Goal: Find specific page/section: Find specific page/section

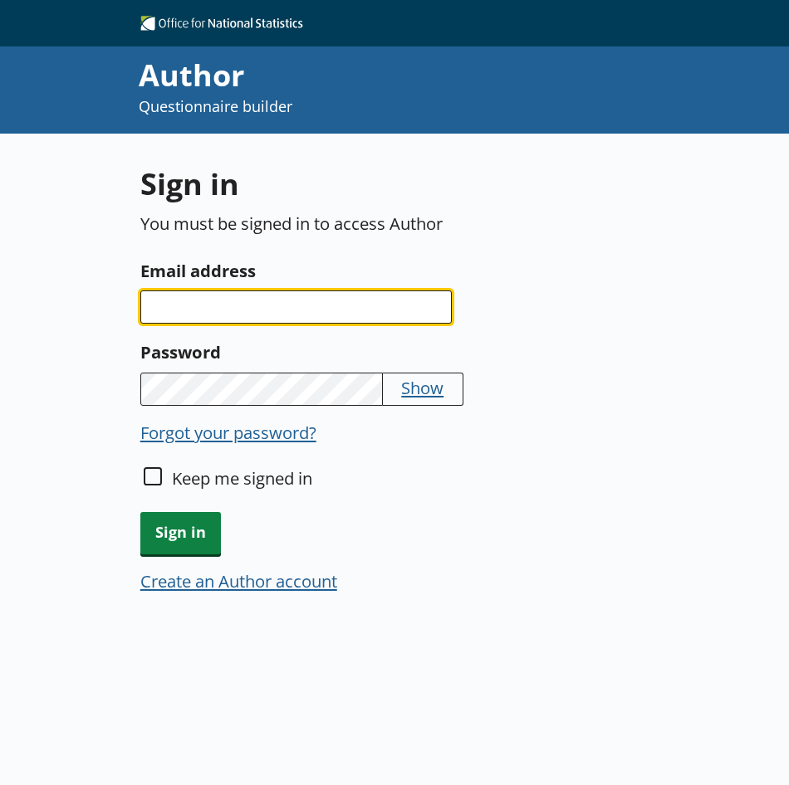
click at [275, 313] on input "Email address" at bounding box center [295, 307] width 311 height 33
type input "[PERSON_NAME][EMAIL_ADDRESS][PERSON_NAME][DOMAIN_NAME]"
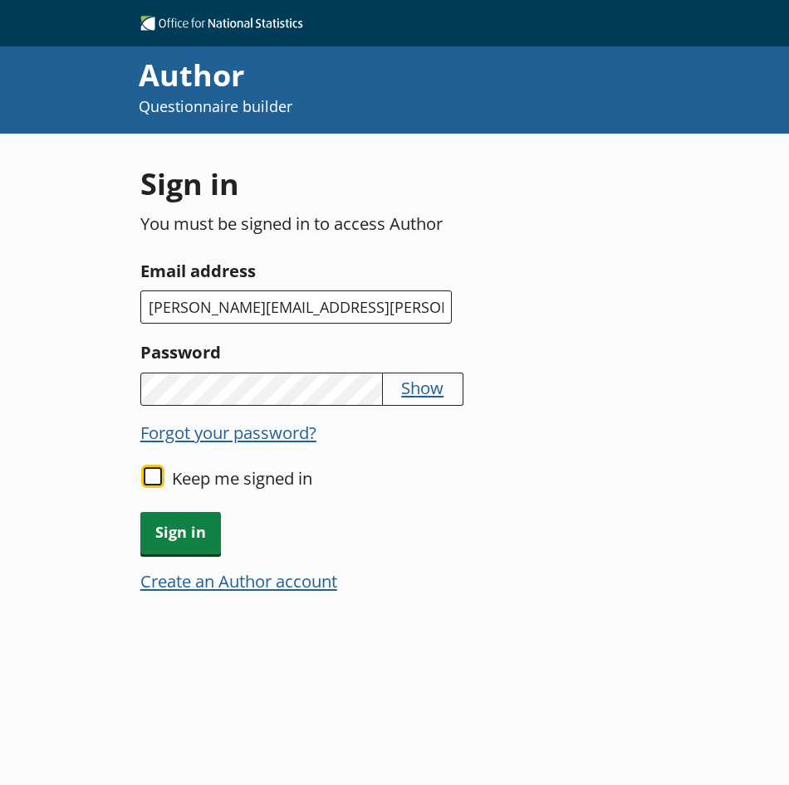
click at [153, 471] on input "Keep me signed in" at bounding box center [153, 476] width 18 height 18
checkbox input "true"
click at [188, 535] on span "Sign in" at bounding box center [180, 533] width 81 height 42
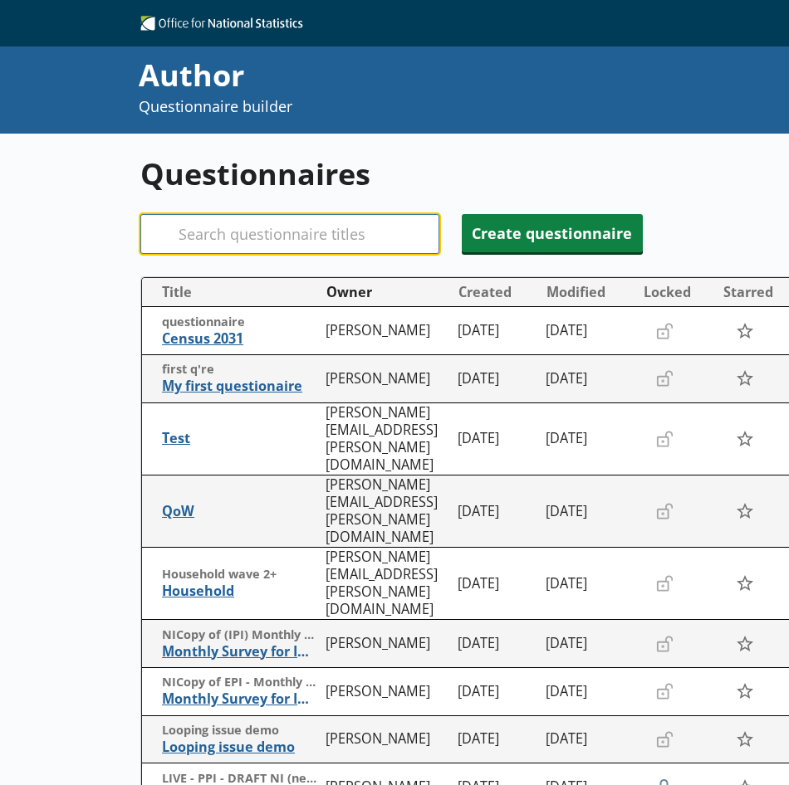
click at [254, 237] on input "Search" at bounding box center [289, 234] width 299 height 40
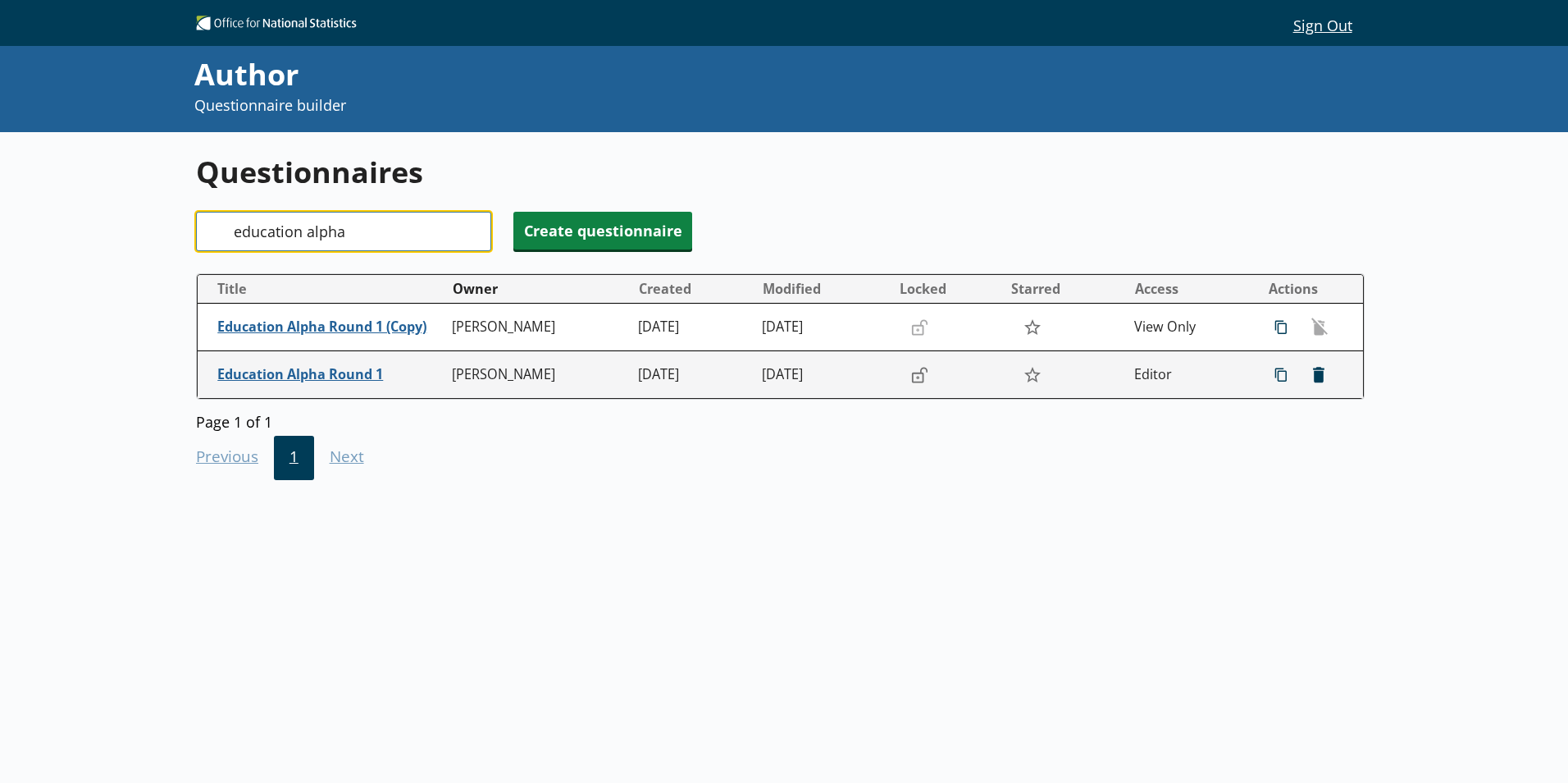
type input "education alpha"
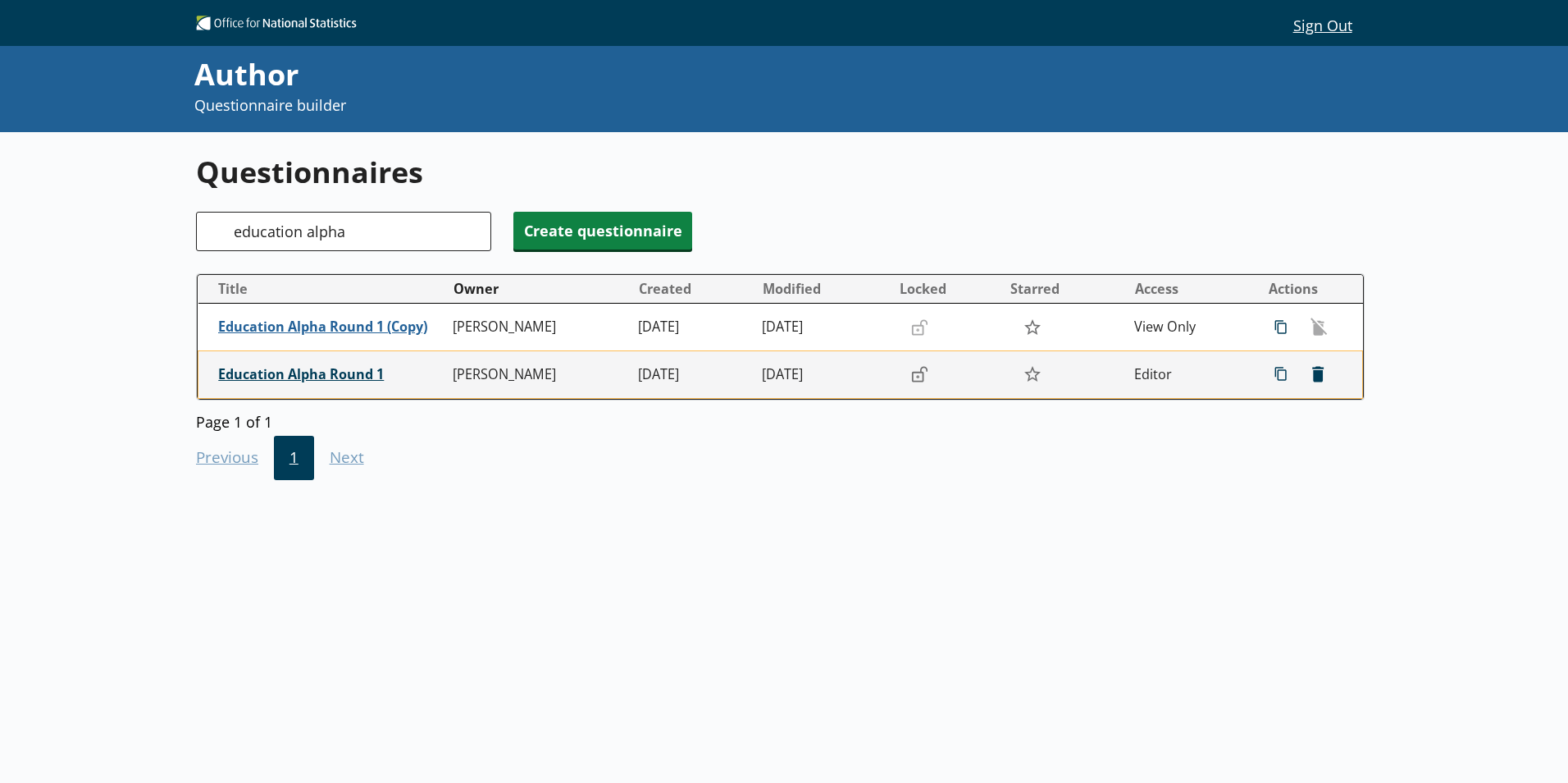
click at [345, 379] on span "Education Alpha Round 1" at bounding box center [331, 374] width 226 height 17
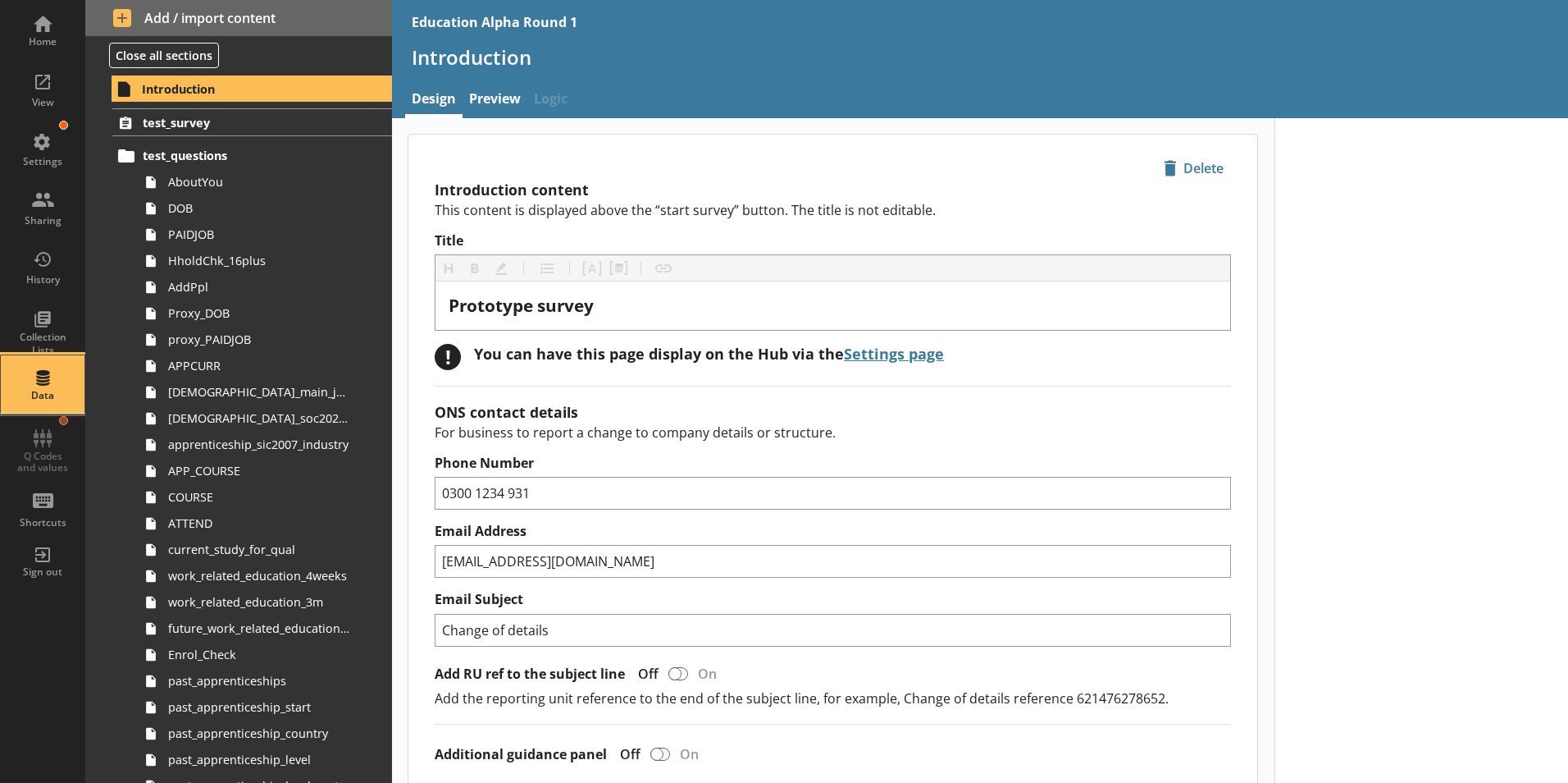
click at [48, 387] on div "Data" at bounding box center [42, 384] width 57 height 57
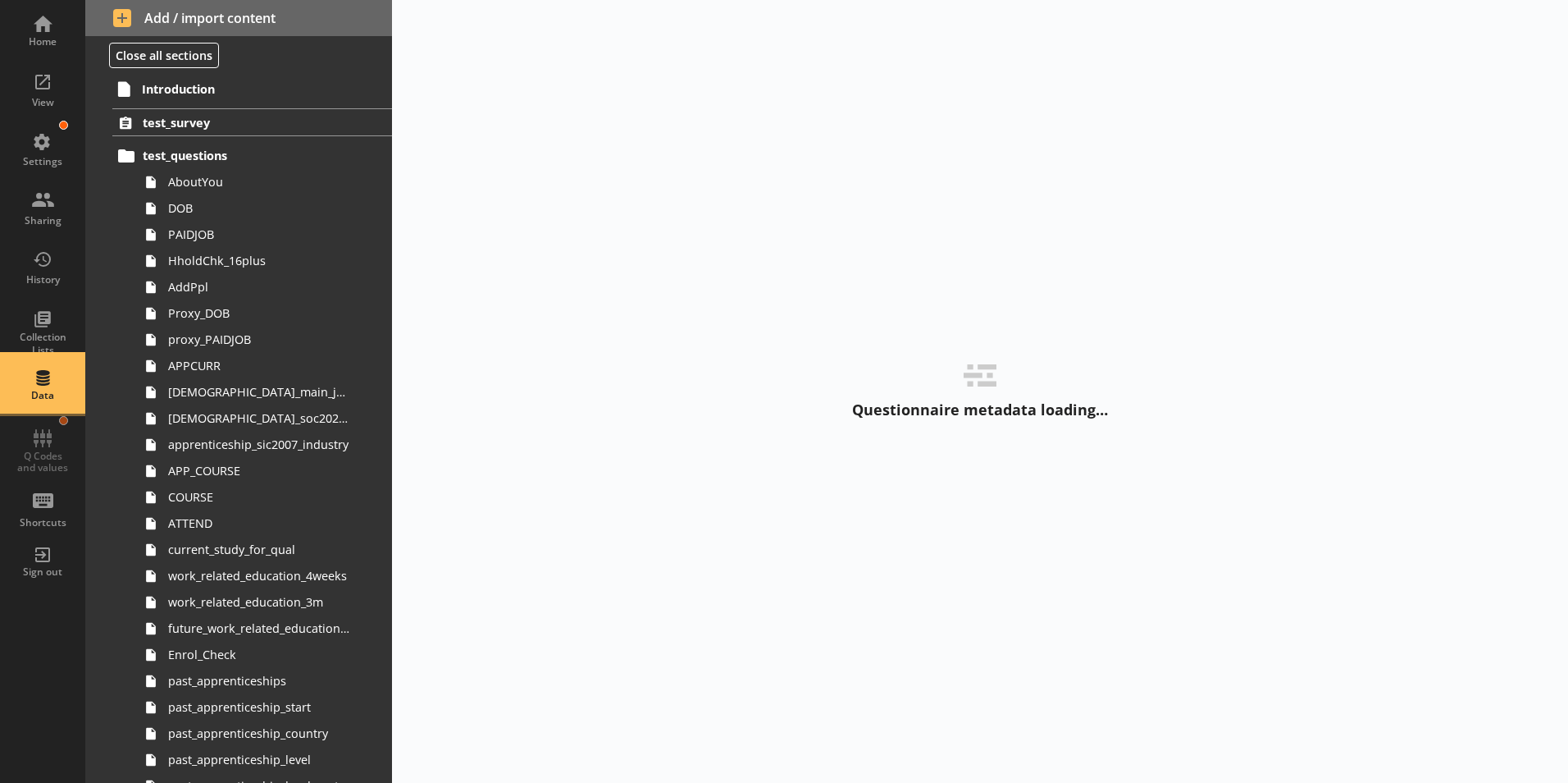
select select "Text_Optional"
select select "Date"
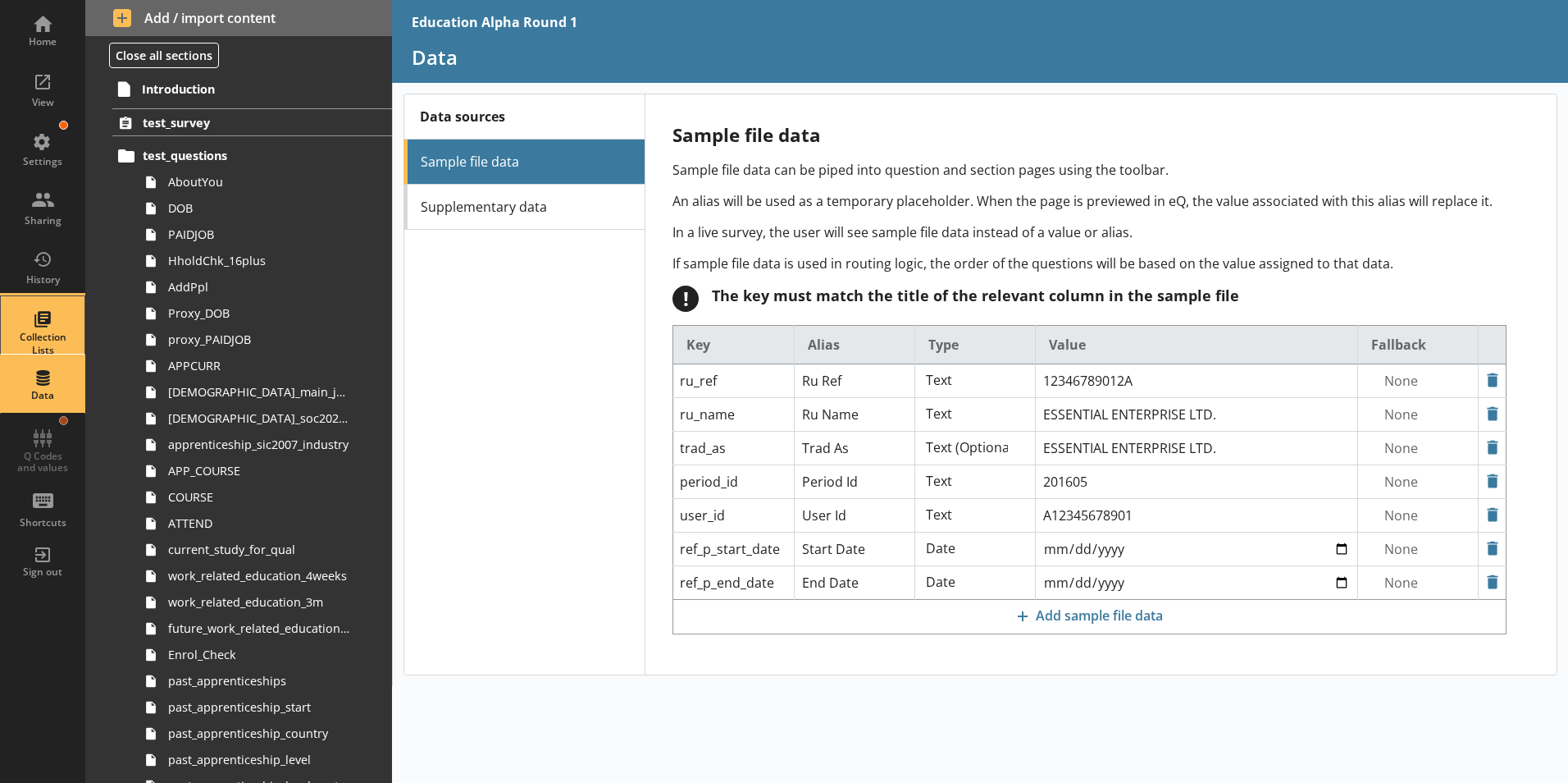
click at [36, 306] on div "Collection Lists" at bounding box center [42, 325] width 57 height 57
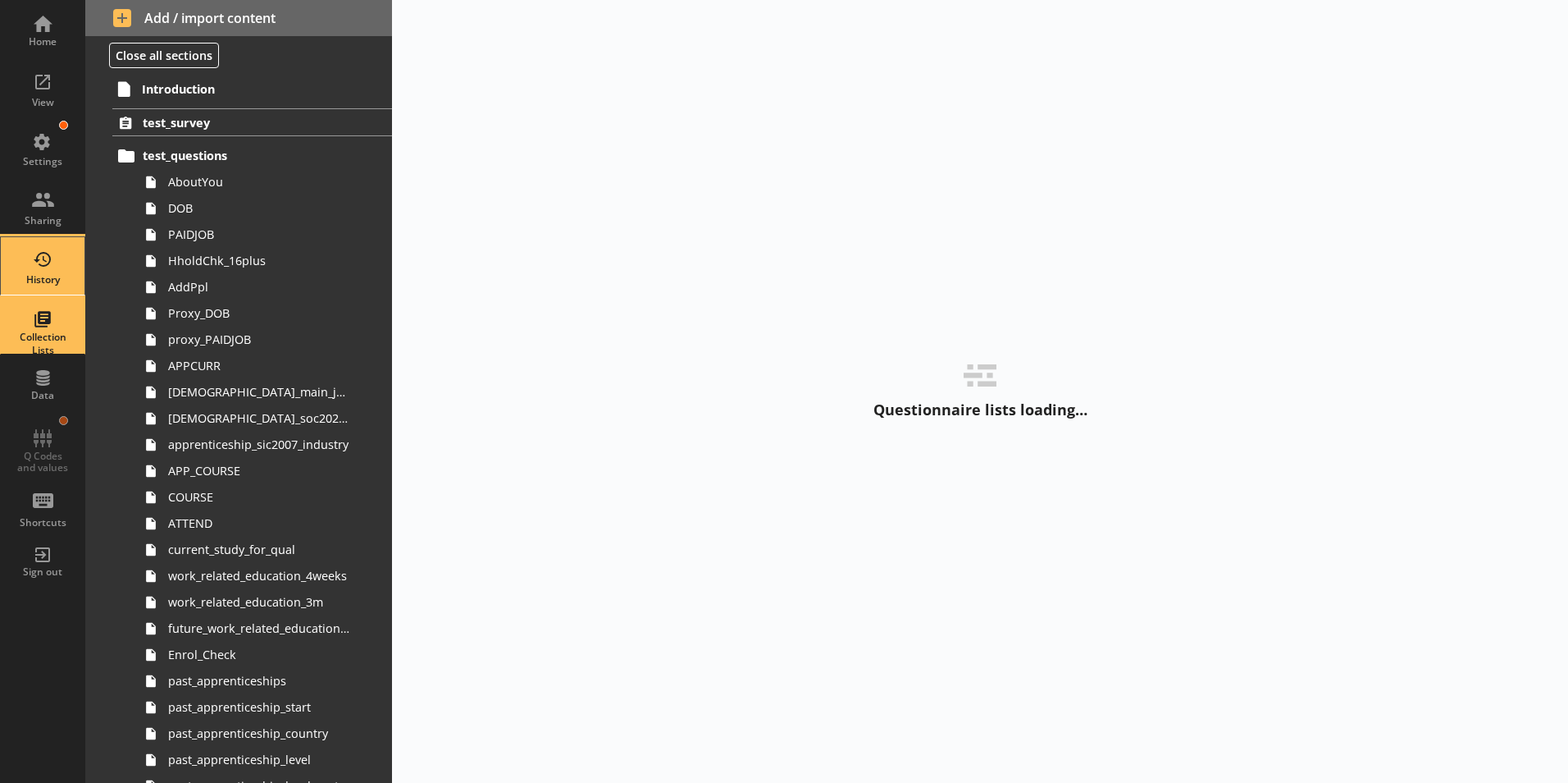
click at [45, 273] on div "History" at bounding box center [42, 279] width 57 height 13
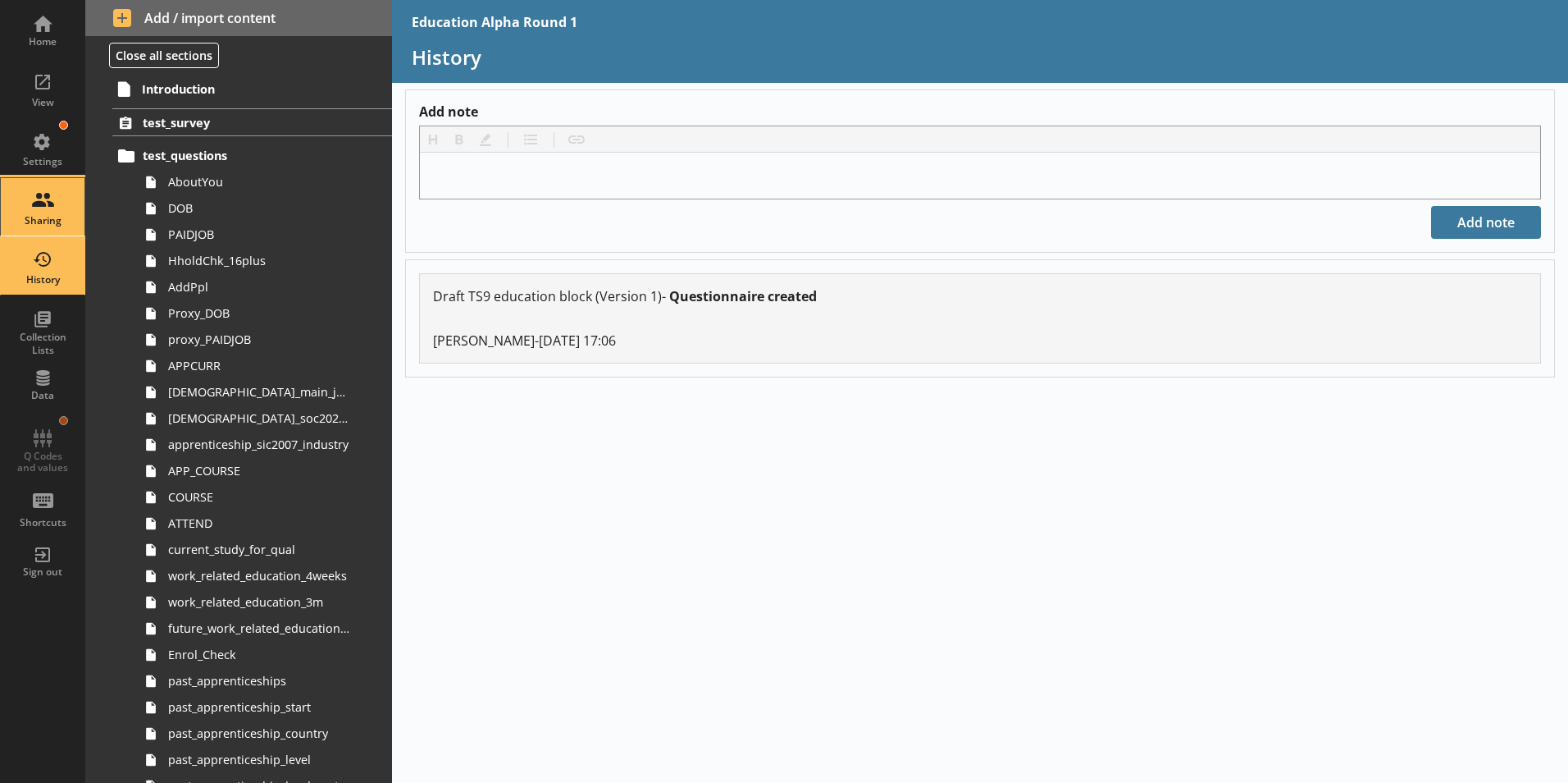
click at [52, 207] on div "Sharing" at bounding box center [42, 207] width 57 height 57
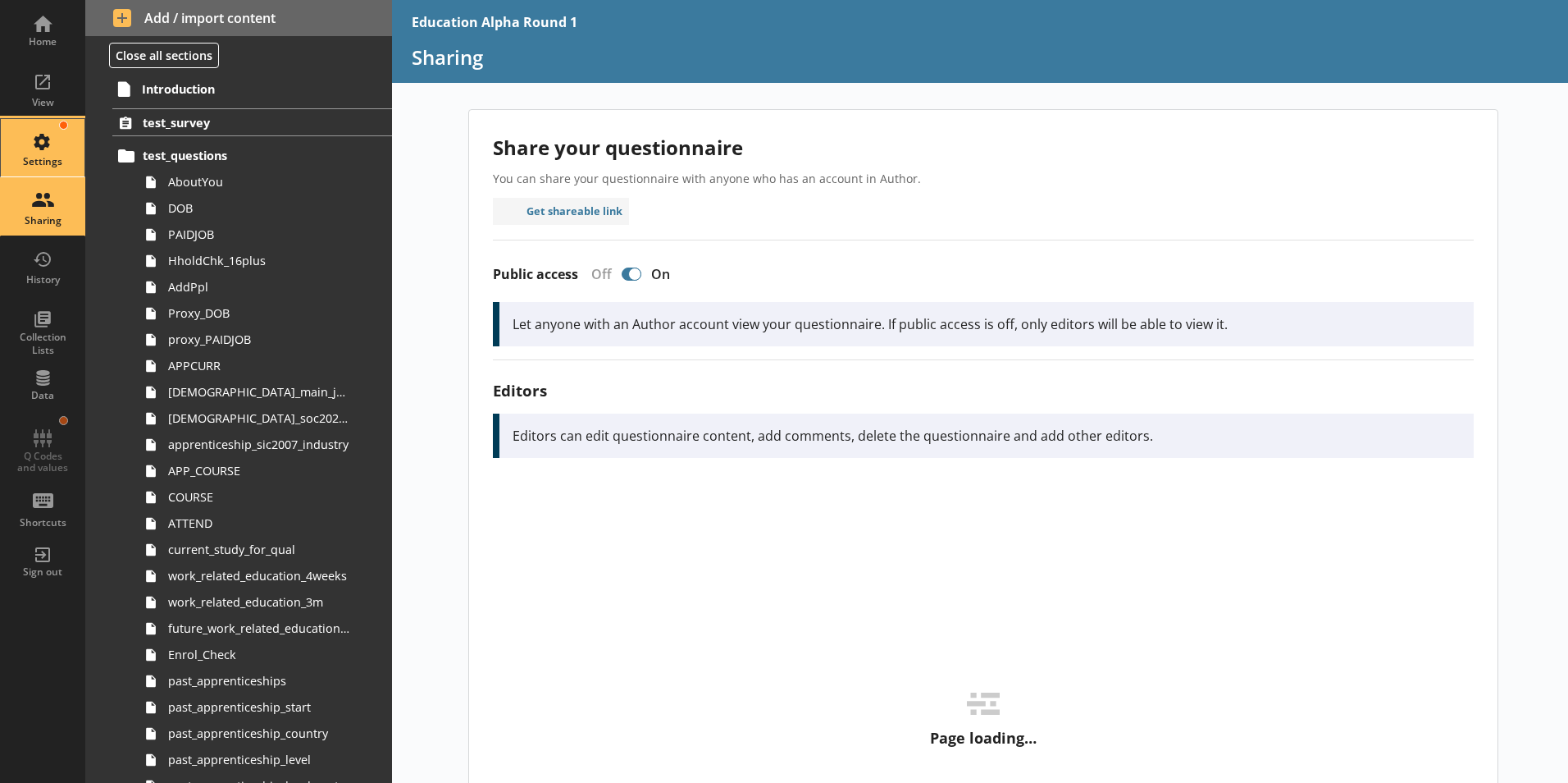
click at [49, 132] on div "Settings" at bounding box center [42, 147] width 57 height 57
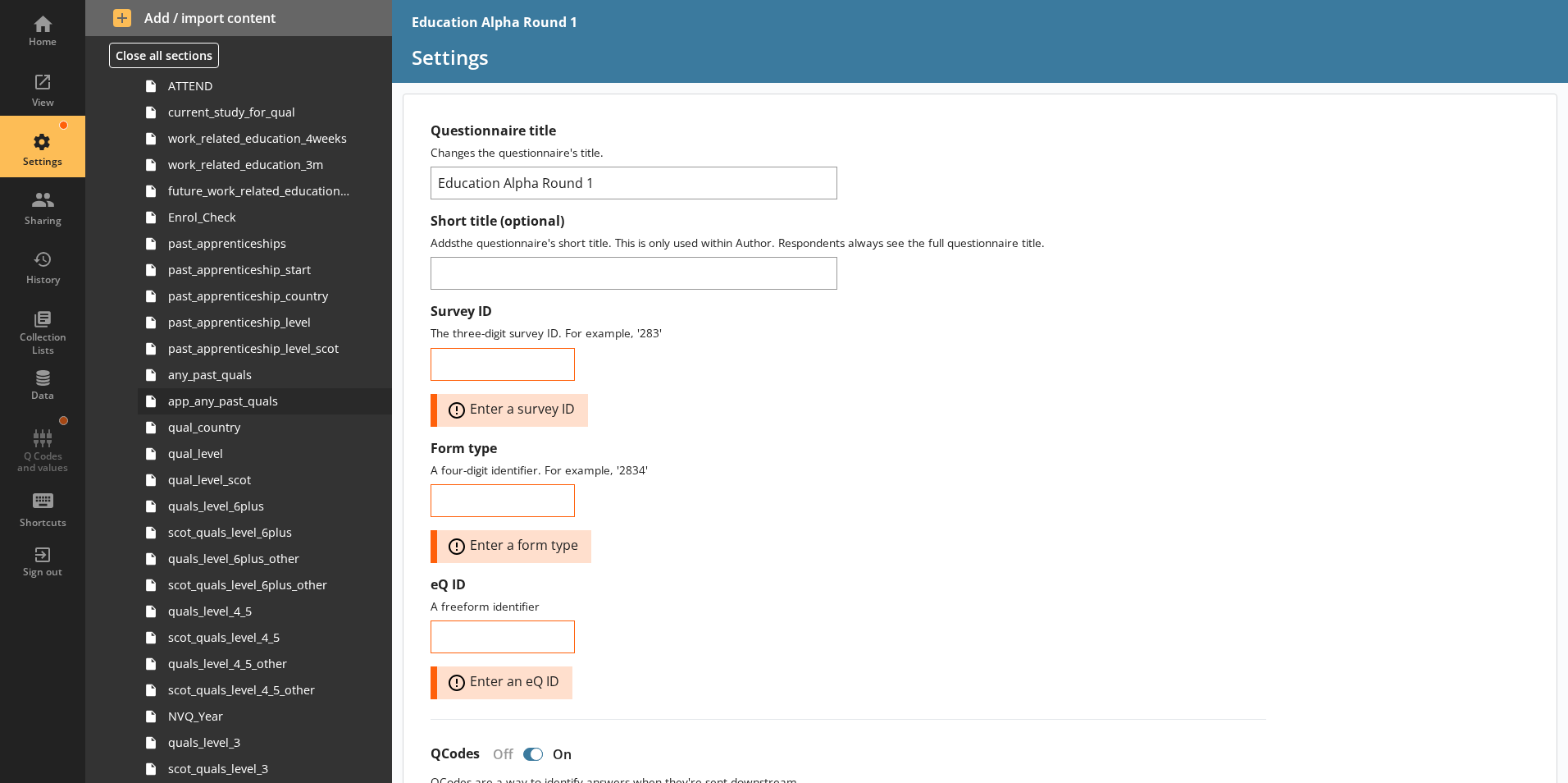
scroll to position [410, 0]
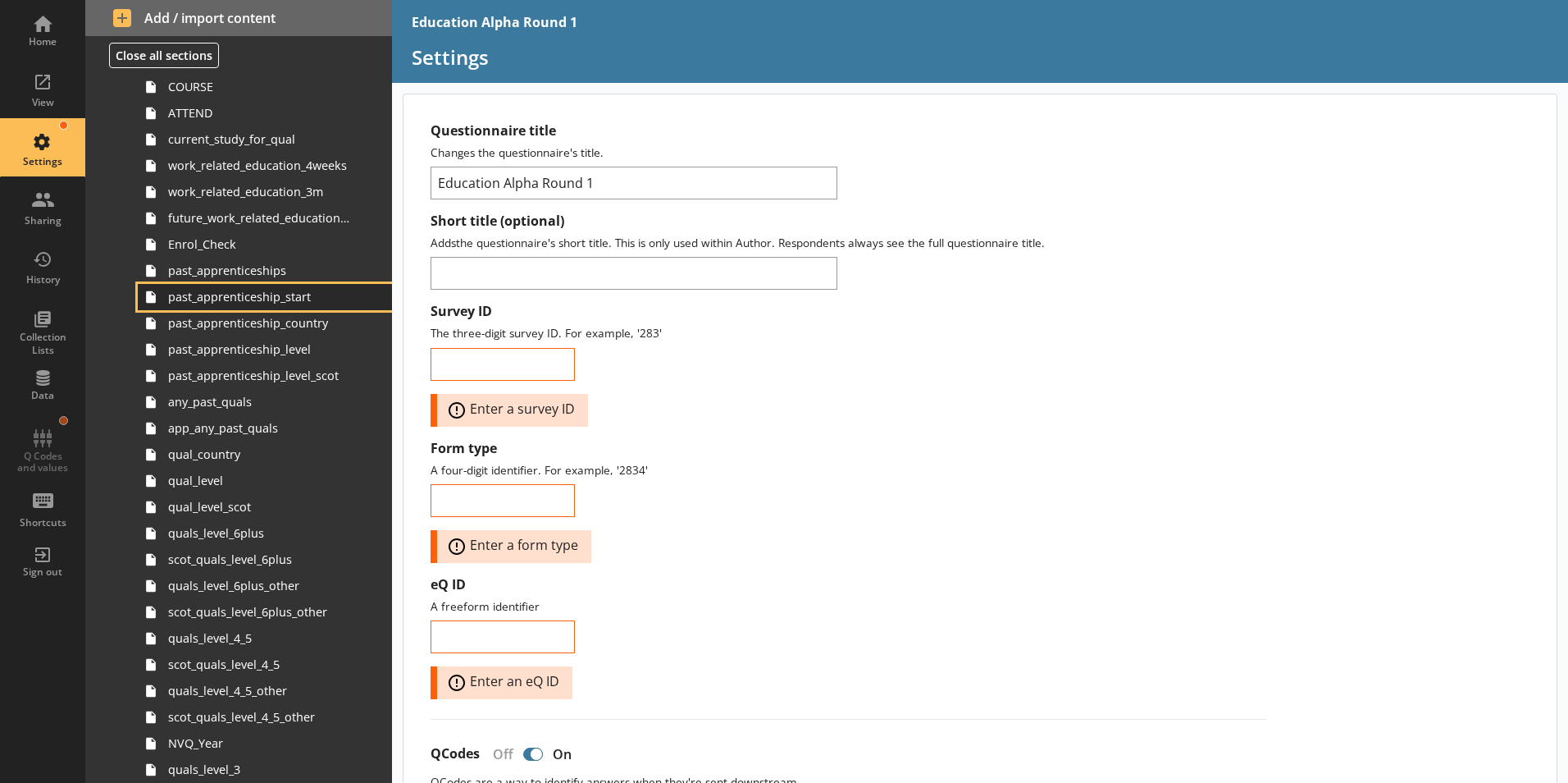
click at [224, 307] on link "past_apprenticeship_start" at bounding box center [264, 297] width 254 height 27
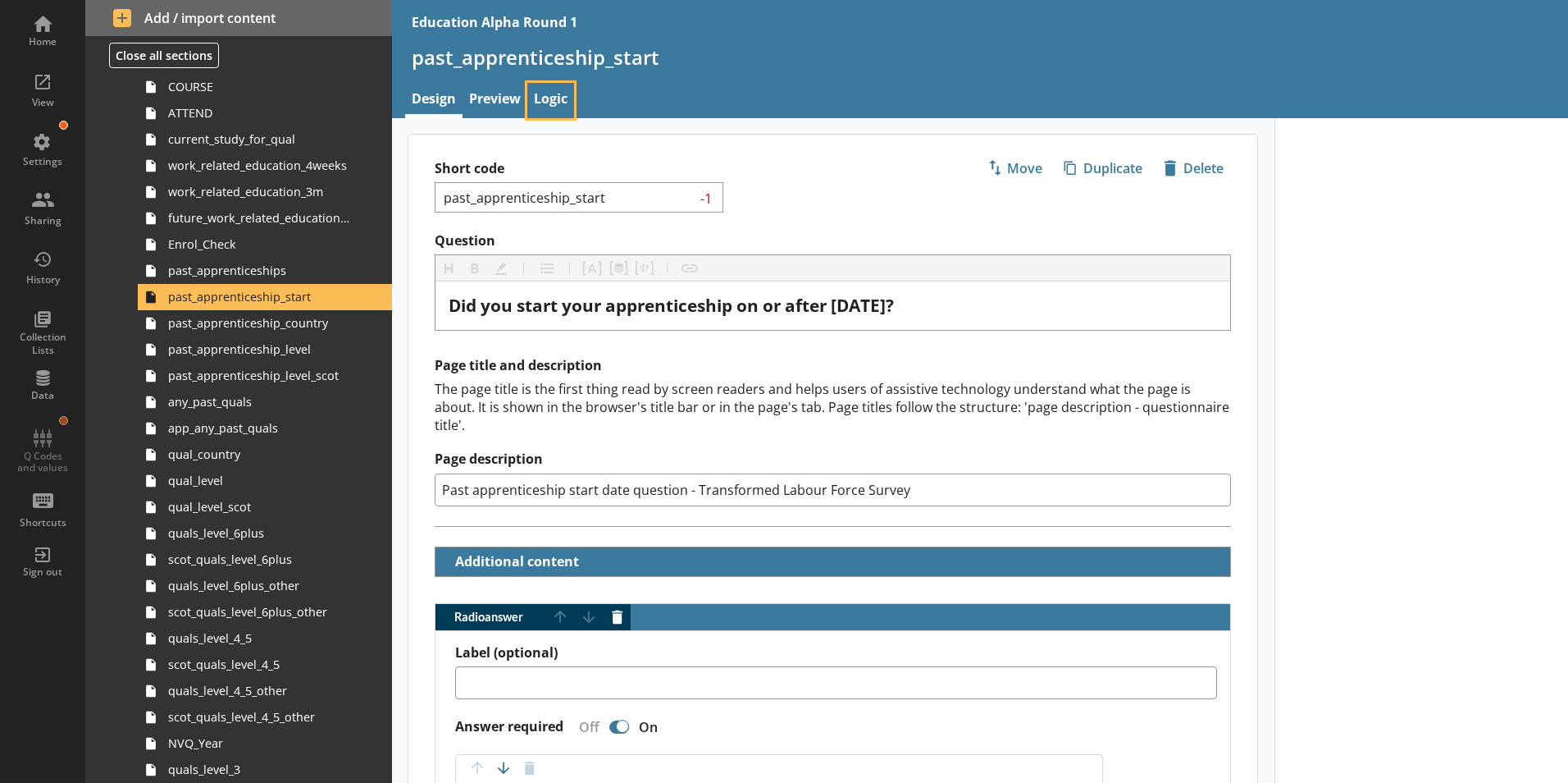
click at [557, 102] on link "Logic" at bounding box center [550, 101] width 46 height 36
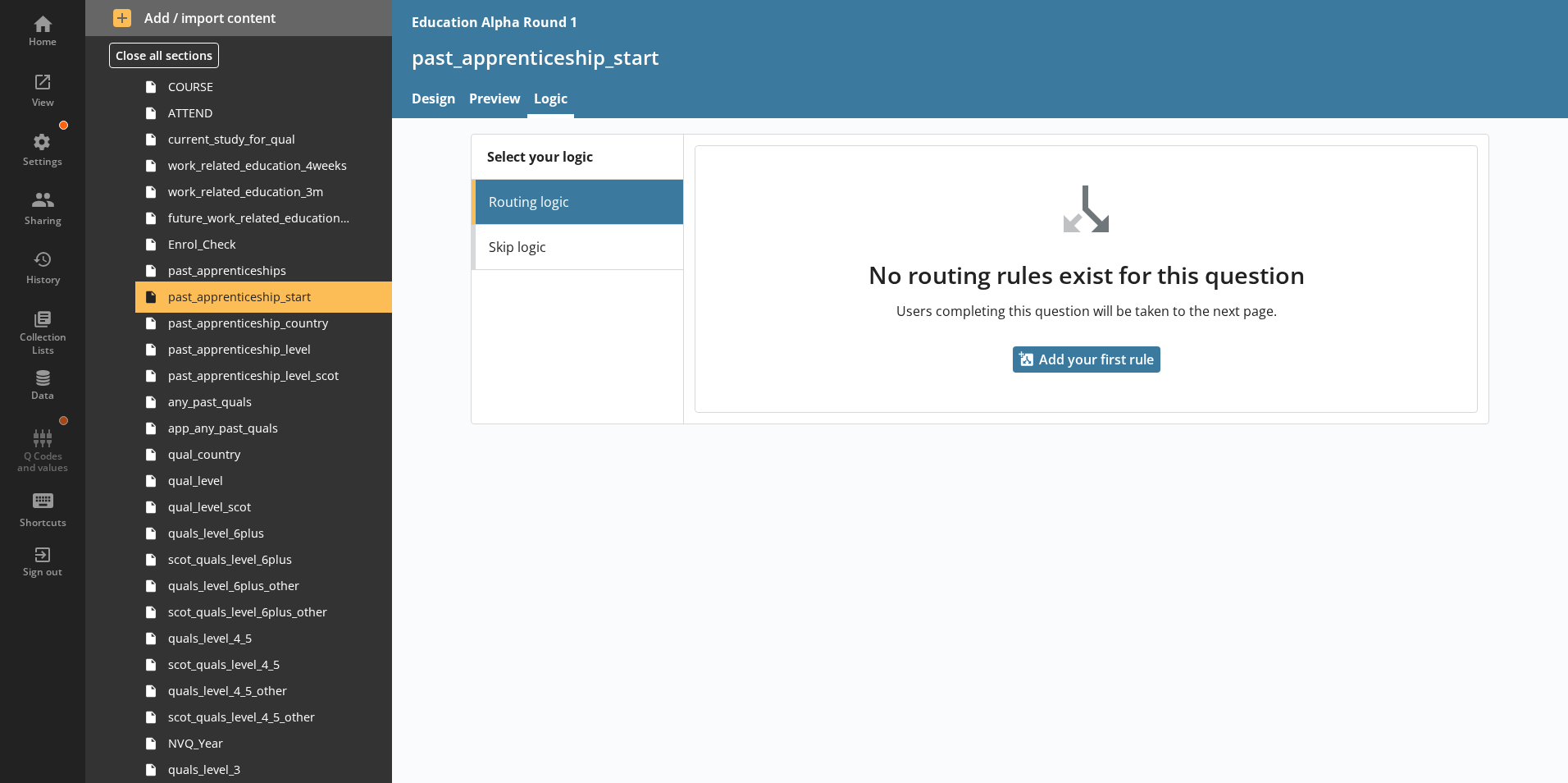
click at [249, 285] on link "past_apprenticeship_start" at bounding box center [264, 297] width 254 height 27
click at [247, 286] on link "past_apprenticeship_start" at bounding box center [264, 297] width 254 height 27
click at [253, 273] on span "past_apprenticeships" at bounding box center [259, 271] width 182 height 16
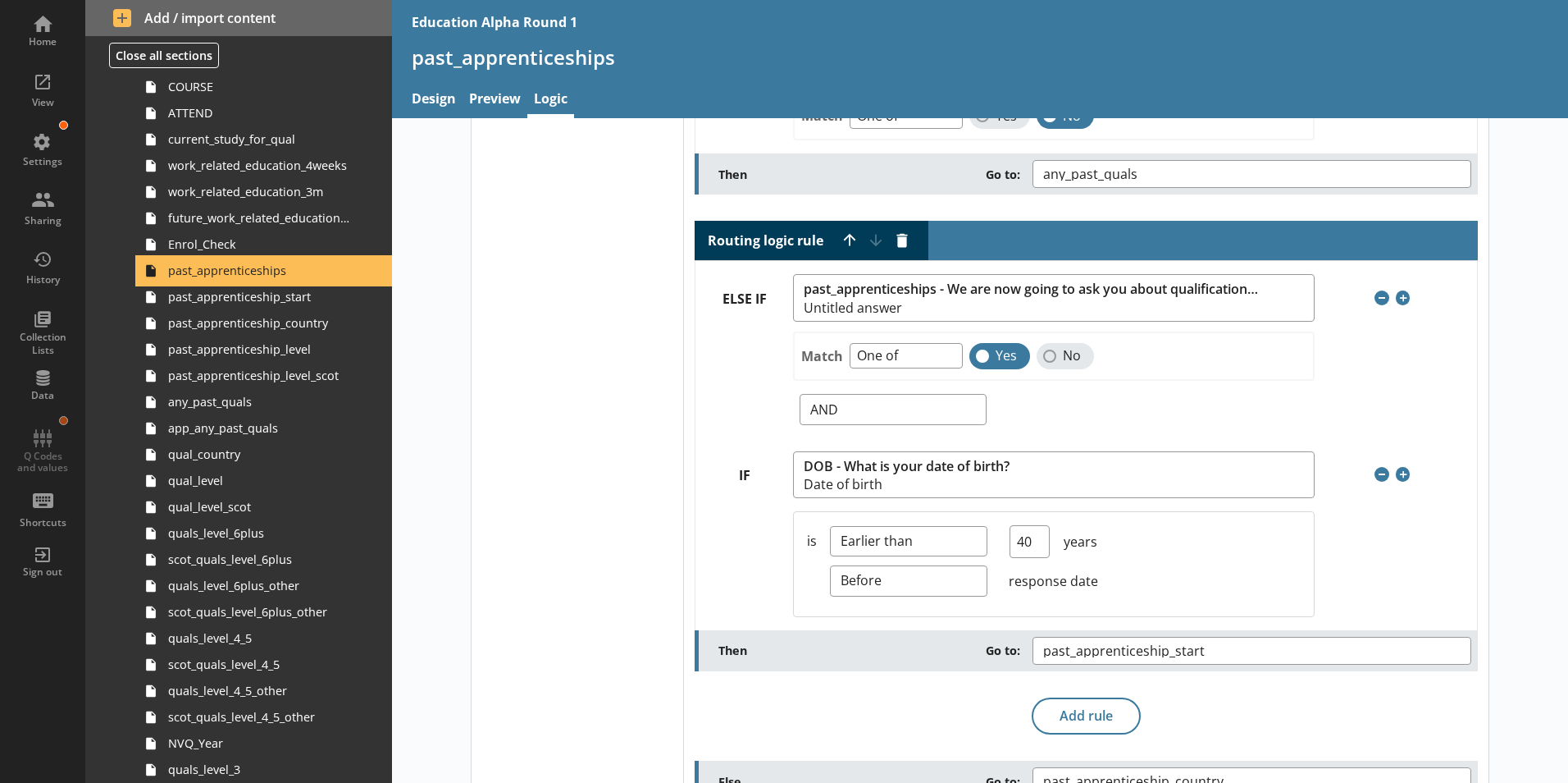
scroll to position [208, 0]
